Goal: Task Accomplishment & Management: Use online tool/utility

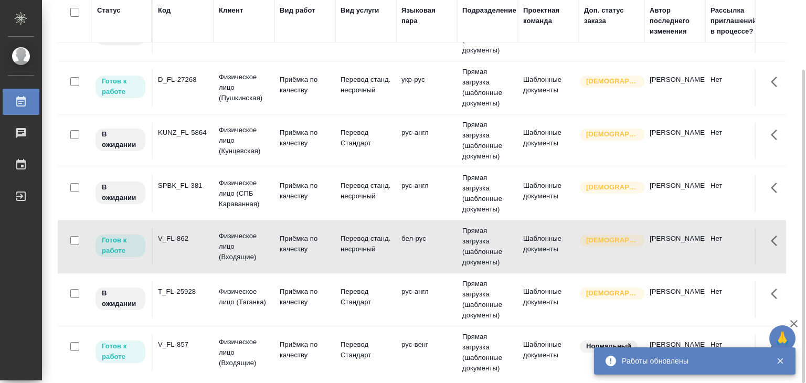
scroll to position [511, 0]
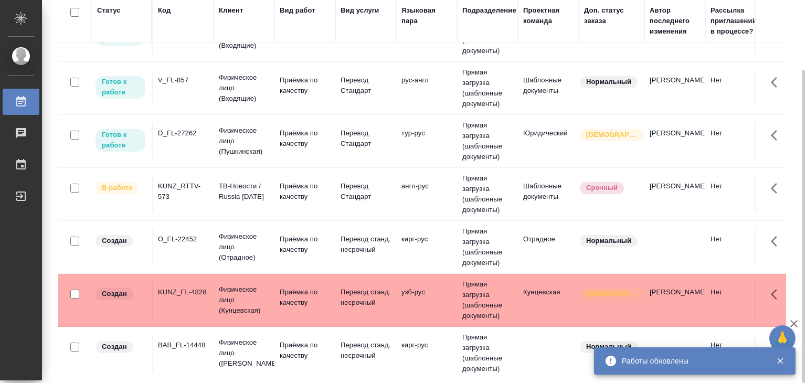
click at [209, 202] on td "KUNZ_RTTV-573" at bounding box center [183, 194] width 61 height 37
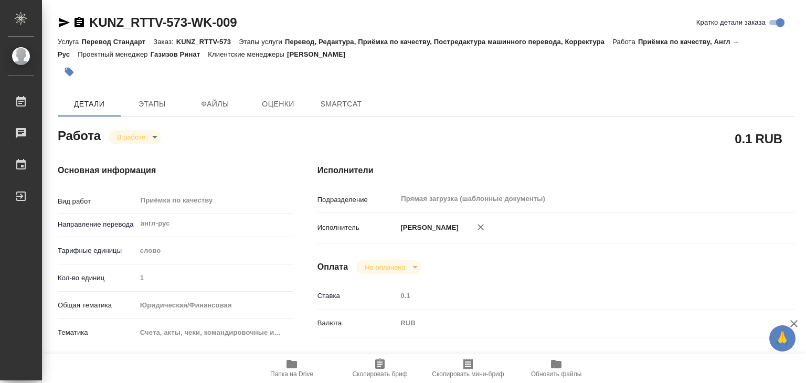
type textarea "x"
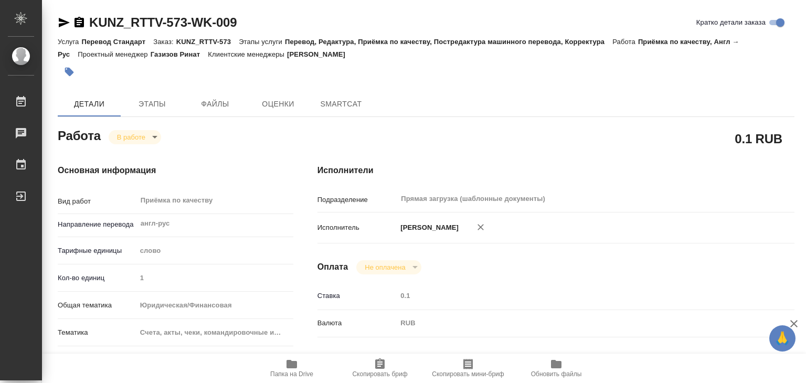
type textarea "x"
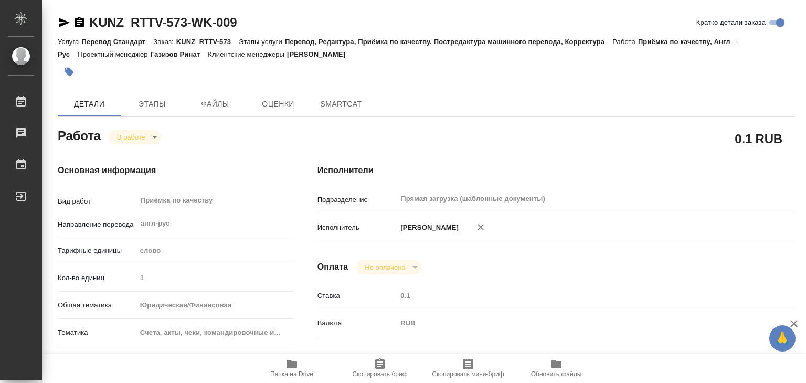
type textarea "x"
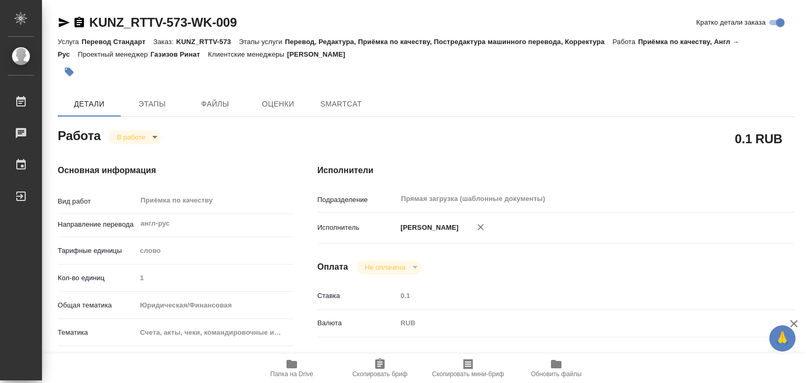
type textarea "x"
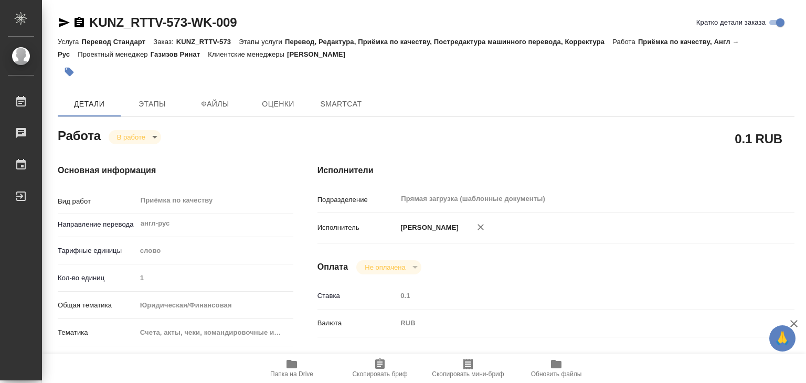
type textarea "x"
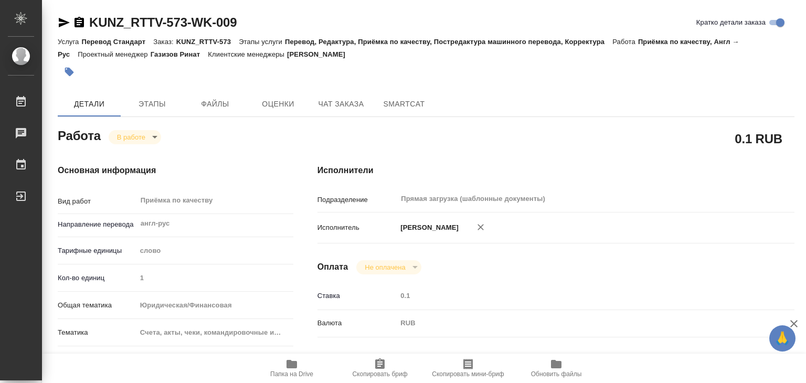
click at [285, 368] on icon "button" at bounding box center [291, 364] width 13 height 13
type textarea "x"
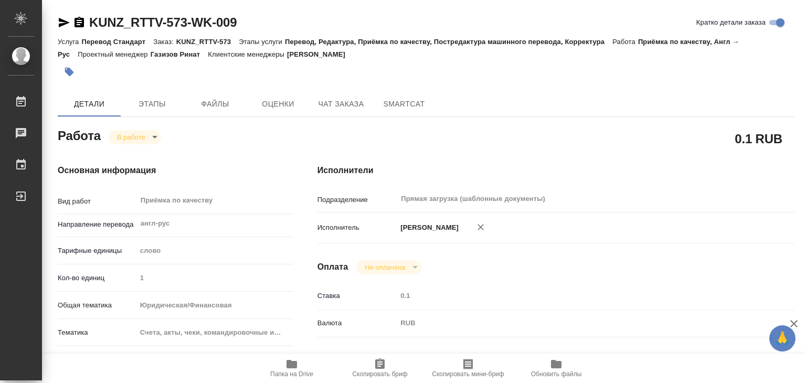
type textarea "x"
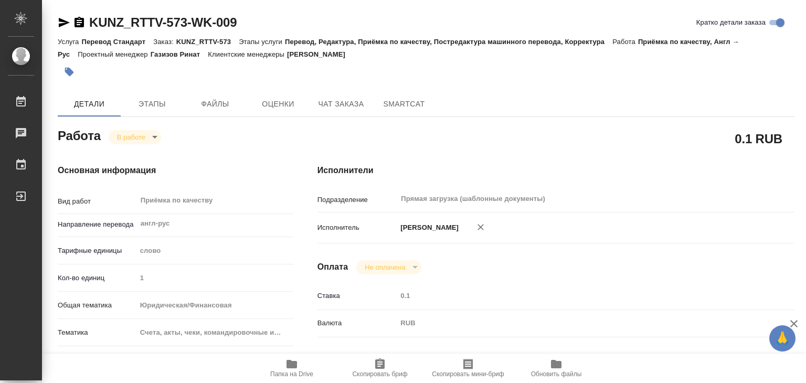
type textarea "x"
